Goal: Task Accomplishment & Management: Manage account settings

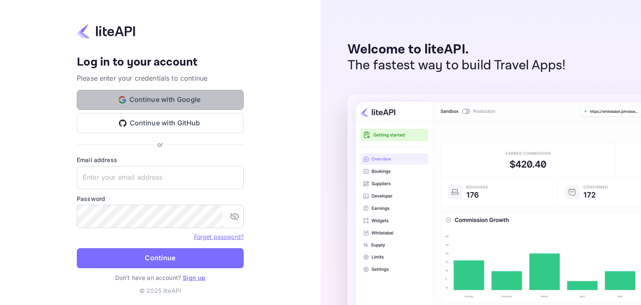
click at [174, 98] on button "Continue with Google" at bounding box center [160, 100] width 167 height 20
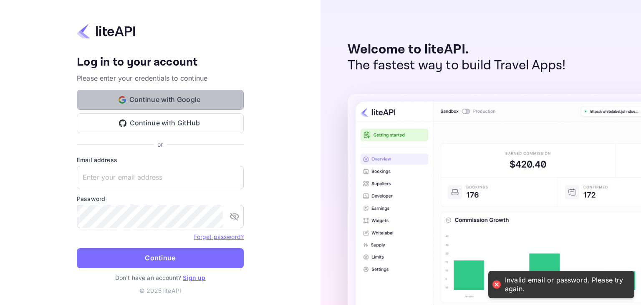
click at [240, 107] on button "Continue with Google" at bounding box center [160, 100] width 167 height 20
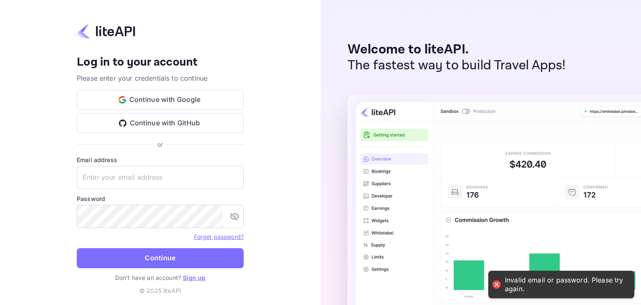
click at [188, 274] on link "Sign up" at bounding box center [194, 277] width 23 height 7
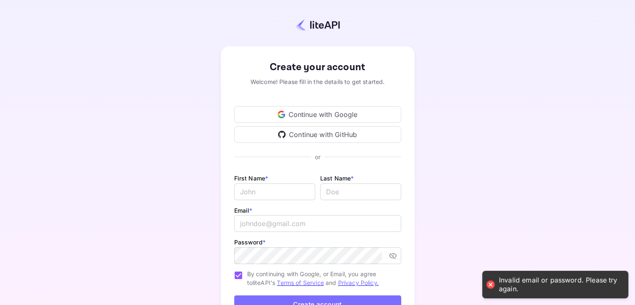
click at [308, 110] on div "Continue with Google" at bounding box center [317, 114] width 167 height 17
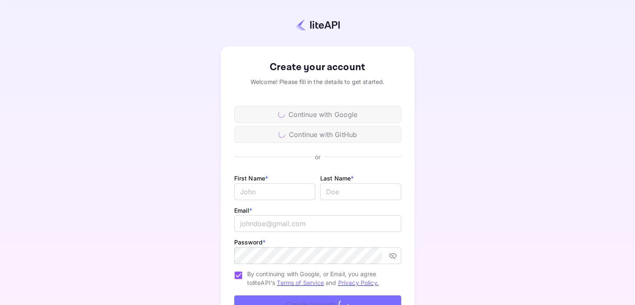
click at [295, 66] on div "Create your account" at bounding box center [317, 67] width 167 height 15
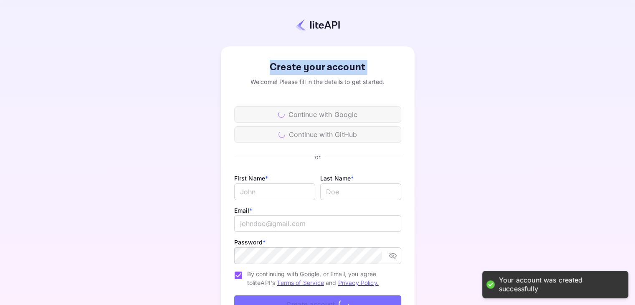
click at [346, 68] on div "Create your account" at bounding box center [317, 67] width 167 height 15
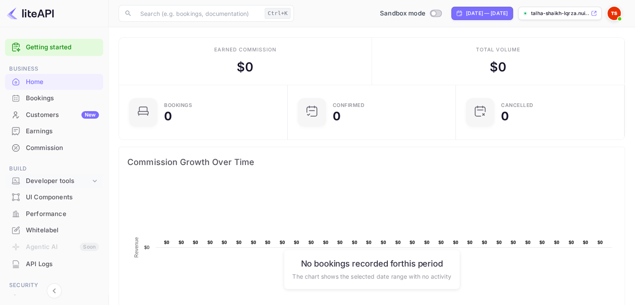
scroll to position [98, 0]
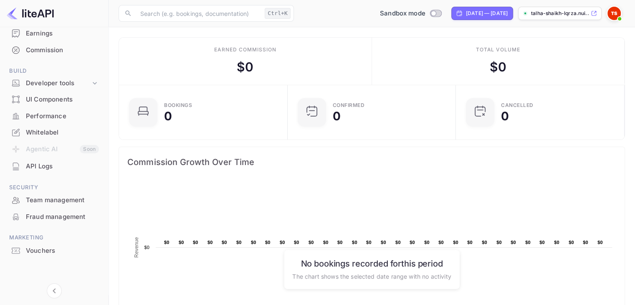
click at [23, 168] on div "API Logs" at bounding box center [54, 166] width 98 height 16
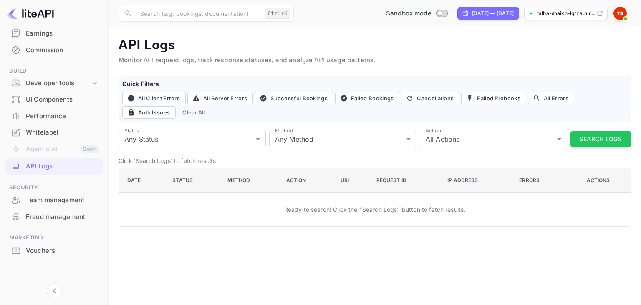
click at [623, 11] on img at bounding box center [620, 13] width 13 height 13
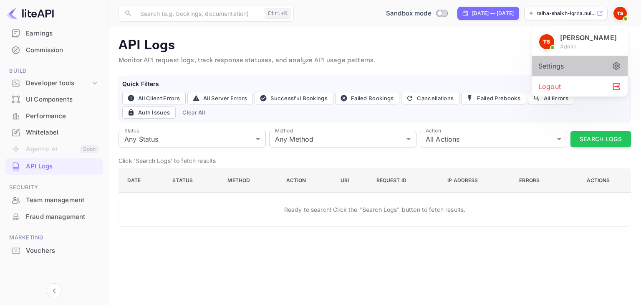
click at [581, 62] on div "Settings" at bounding box center [580, 66] width 96 height 20
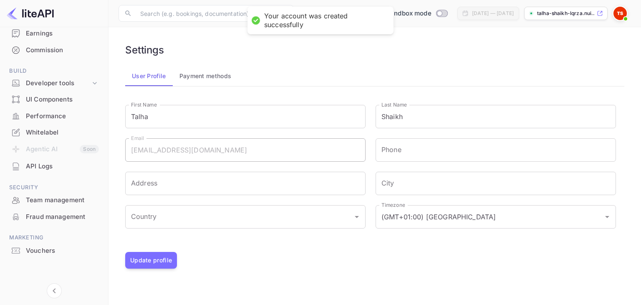
click at [586, 17] on div "talha-shaikh-lqrza.nui..." at bounding box center [565, 13] width 83 height 13
click at [25, 162] on div "API Logs" at bounding box center [54, 166] width 98 height 16
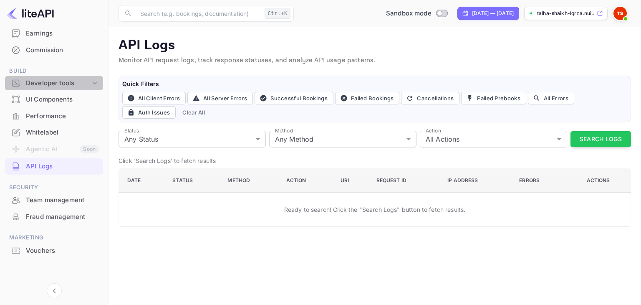
click at [95, 79] on icon at bounding box center [95, 83] width 8 height 8
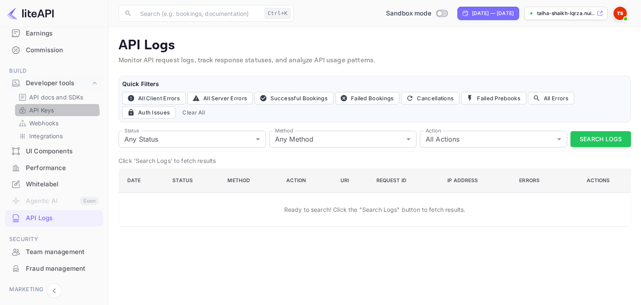
click at [56, 113] on link "API Keys" at bounding box center [57, 110] width 78 height 9
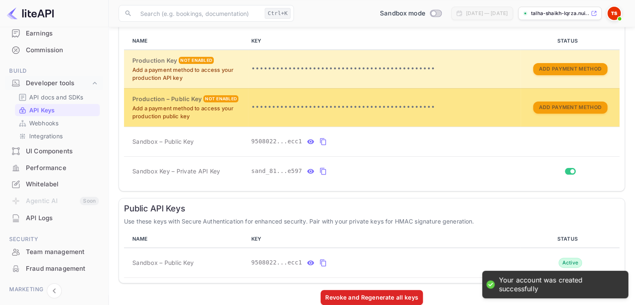
scroll to position [188, 0]
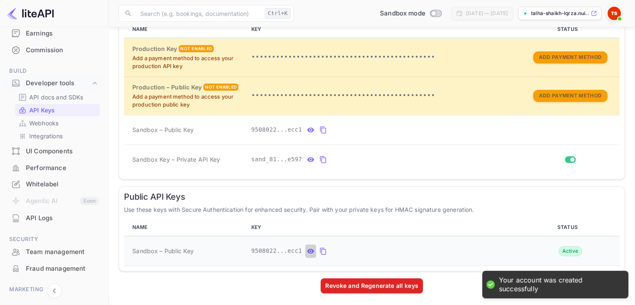
click at [307, 248] on icon "public api keys table" at bounding box center [310, 250] width 7 height 5
click at [397, 254] on button "public api keys table" at bounding box center [402, 250] width 11 height 13
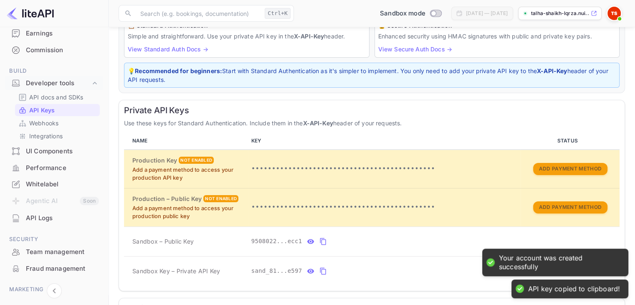
scroll to position [77, 0]
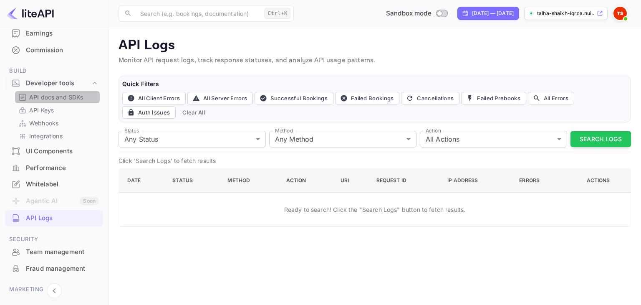
click at [72, 102] on div "API docs and SDKs" at bounding box center [57, 97] width 85 height 12
click at [71, 97] on p "API docs and SDKs" at bounding box center [56, 97] width 54 height 9
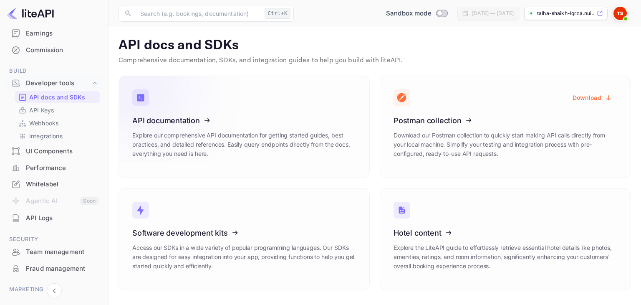
click at [229, 135] on icon at bounding box center [184, 119] width 130 height 86
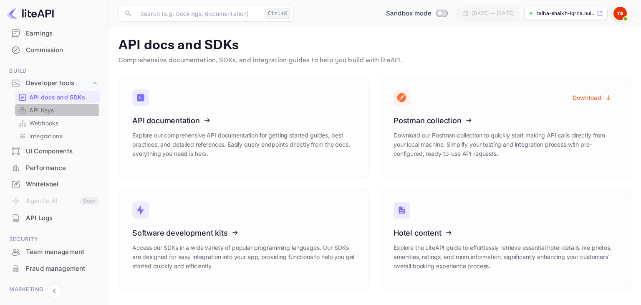
click at [38, 109] on p "API Keys" at bounding box center [41, 110] width 25 height 9
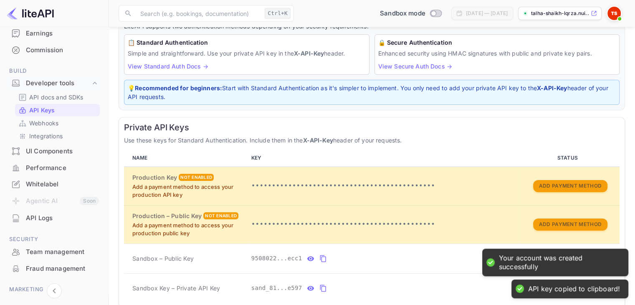
scroll to position [60, 0]
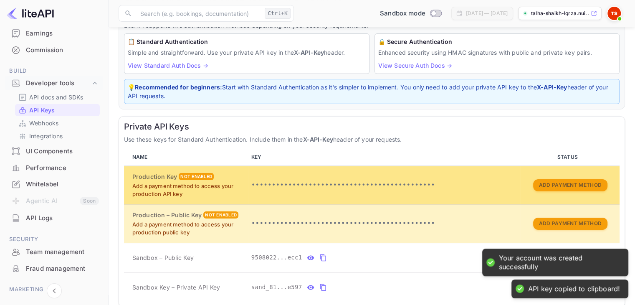
click at [392, 188] on p "•••••••••••••••••••••••••••••••••••••••••••••" at bounding box center [384, 185] width 266 height 10
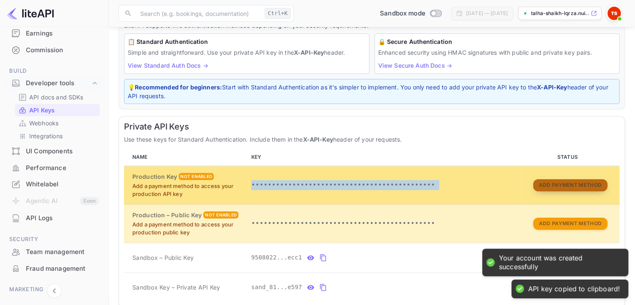
click at [557, 181] on button "Add Payment Method" at bounding box center [570, 185] width 74 height 12
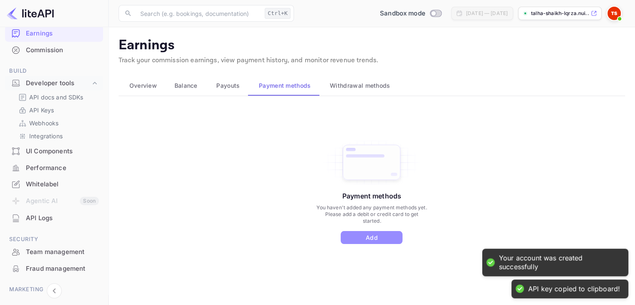
click at [365, 237] on button "Add" at bounding box center [372, 237] width 62 height 13
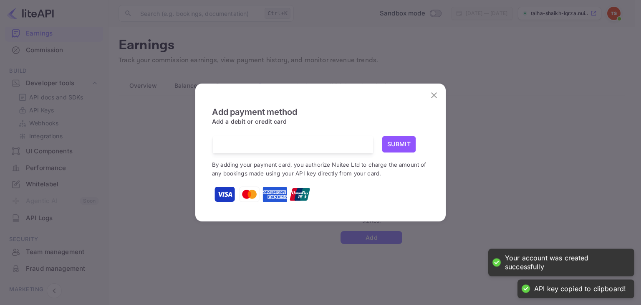
click at [263, 190] on img at bounding box center [274, 194] width 25 height 25
click at [400, 137] on button "Submit" at bounding box center [398, 144] width 33 height 16
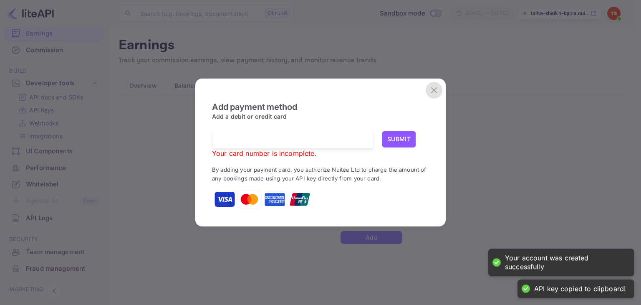
click at [434, 95] on icon "close" at bounding box center [434, 90] width 10 height 10
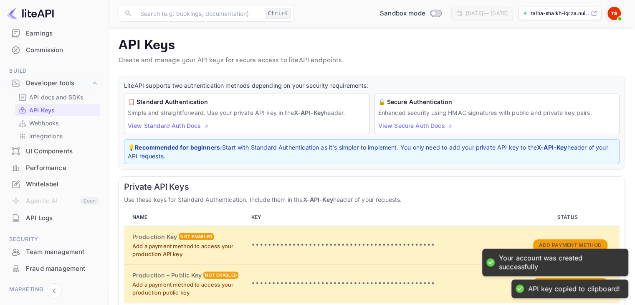
scroll to position [188, 0]
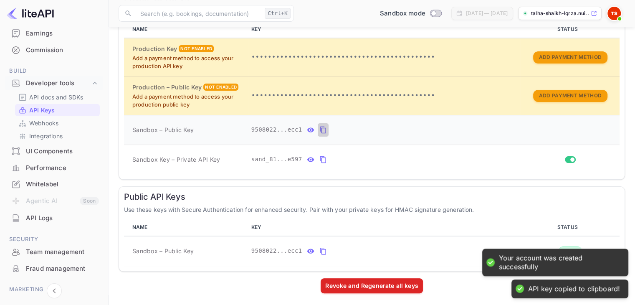
click at [319, 127] on icon "private api keys table" at bounding box center [323, 130] width 8 height 10
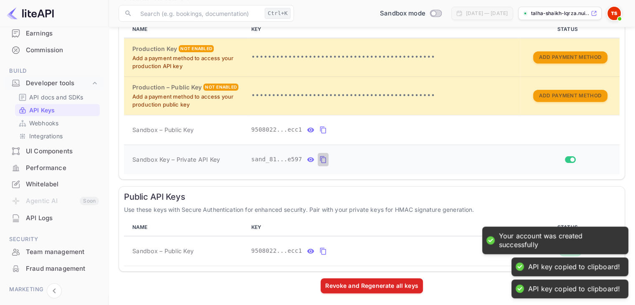
click at [320, 156] on icon "private api keys table" at bounding box center [323, 159] width 6 height 7
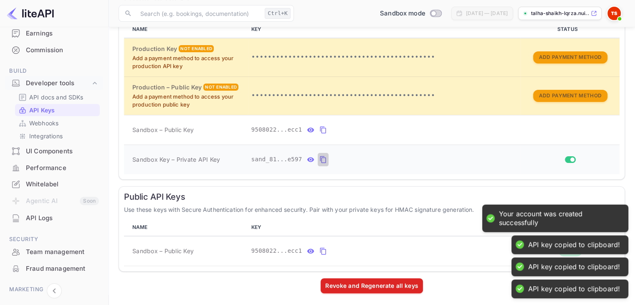
click at [320, 157] on icon "private api keys table" at bounding box center [323, 159] width 6 height 7
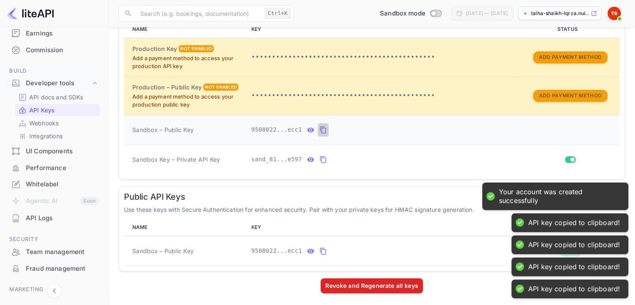
click at [319, 131] on icon "private api keys table" at bounding box center [323, 130] width 8 height 10
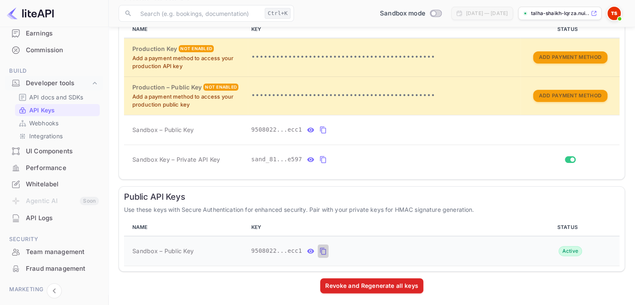
click at [319, 250] on icon "public api keys table" at bounding box center [323, 251] width 8 height 10
click at [320, 163] on button "private api keys table" at bounding box center [323, 159] width 11 height 13
click at [319, 133] on icon "private api keys table" at bounding box center [323, 130] width 8 height 10
click at [318, 255] on button "public api keys table" at bounding box center [323, 250] width 11 height 13
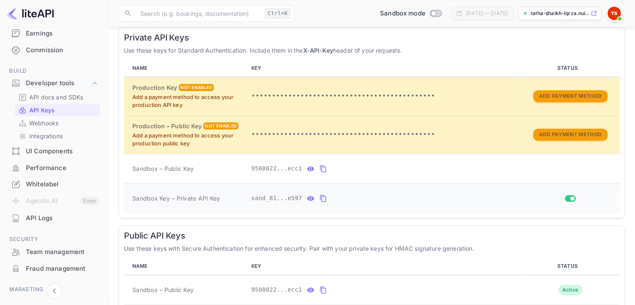
scroll to position [150, 0]
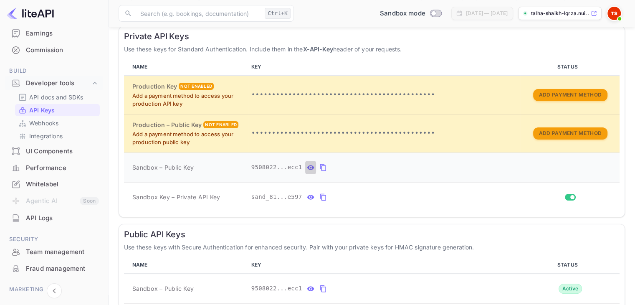
click at [307, 167] on icon "private api keys table" at bounding box center [311, 167] width 8 height 10
click at [386, 167] on div "private api keys table" at bounding box center [396, 167] width 23 height 13
click at [399, 167] on icon "private api keys table" at bounding box center [403, 167] width 8 height 10
click at [319, 199] on icon "private api keys table" at bounding box center [323, 197] width 8 height 10
click at [399, 170] on icon "private api keys table" at bounding box center [403, 167] width 8 height 10
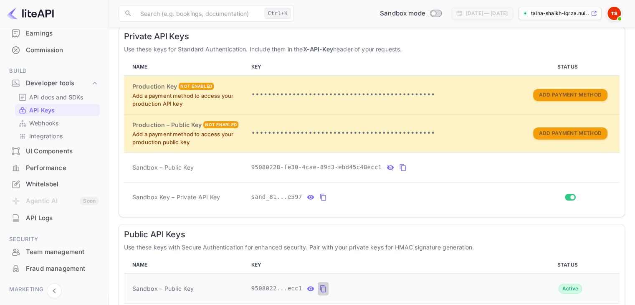
click at [319, 288] on icon "public api keys table" at bounding box center [323, 288] width 8 height 10
click at [399, 167] on icon "private api keys table" at bounding box center [403, 167] width 8 height 10
click at [321, 192] on icon "private api keys table" at bounding box center [323, 197] width 8 height 10
click at [318, 288] on button "public api keys table" at bounding box center [323, 288] width 11 height 13
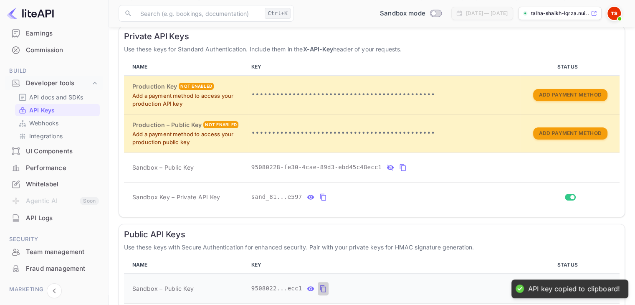
click at [318, 288] on button "public api keys table" at bounding box center [323, 288] width 11 height 13
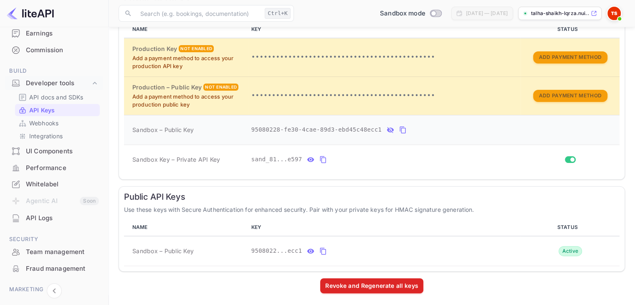
scroll to position [187, 0]
click at [399, 129] on icon "private api keys table" at bounding box center [403, 130] width 8 height 10
click at [320, 159] on icon "private api keys table" at bounding box center [323, 160] width 6 height 7
